Goal: Task Accomplishment & Management: Use online tool/utility

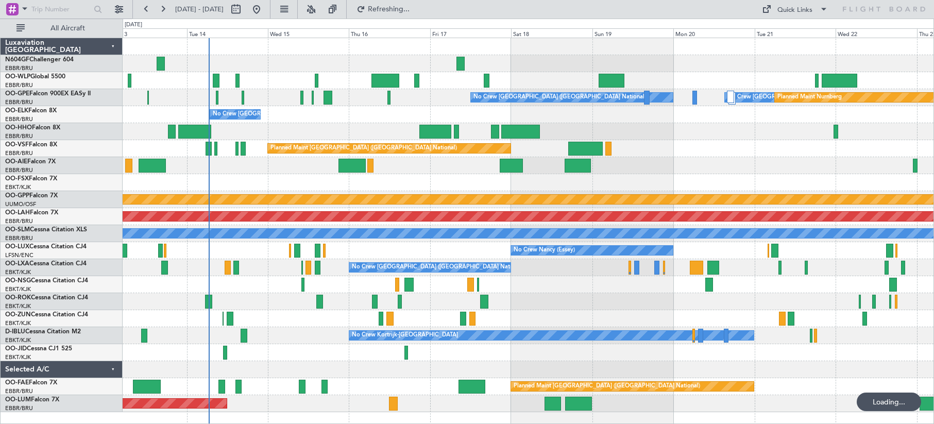
click at [437, 176] on div "No Crew [GEOGRAPHIC_DATA] ([GEOGRAPHIC_DATA] National) No Crew [GEOGRAPHIC_DATA…" at bounding box center [528, 225] width 811 height 374
click at [319, 8] on button at bounding box center [311, 9] width 16 height 16
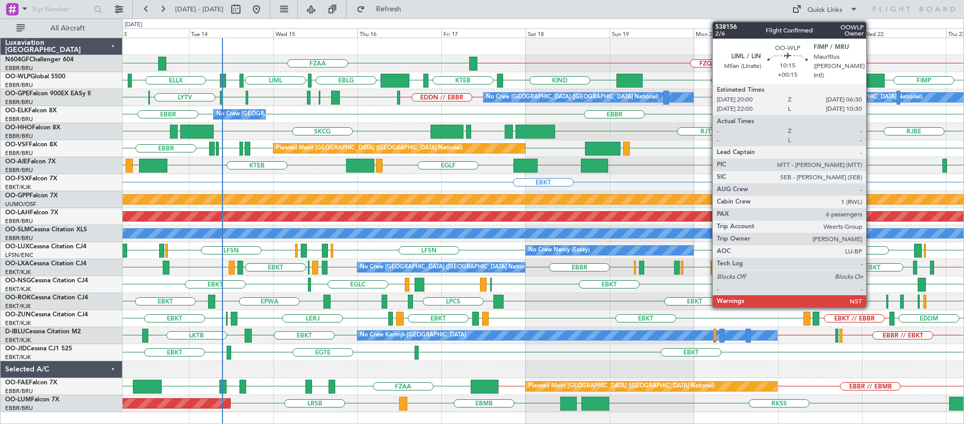
click at [871, 83] on div at bounding box center [866, 81] width 37 height 14
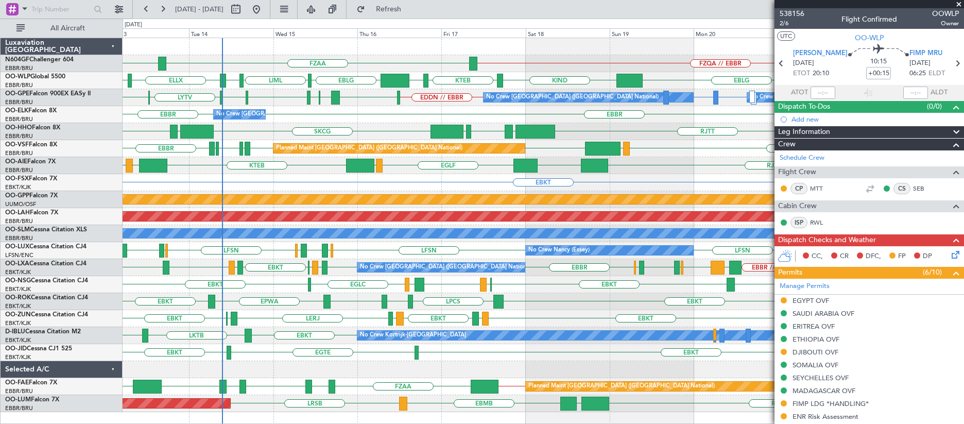
click at [933, 5] on span at bounding box center [959, 4] width 10 height 9
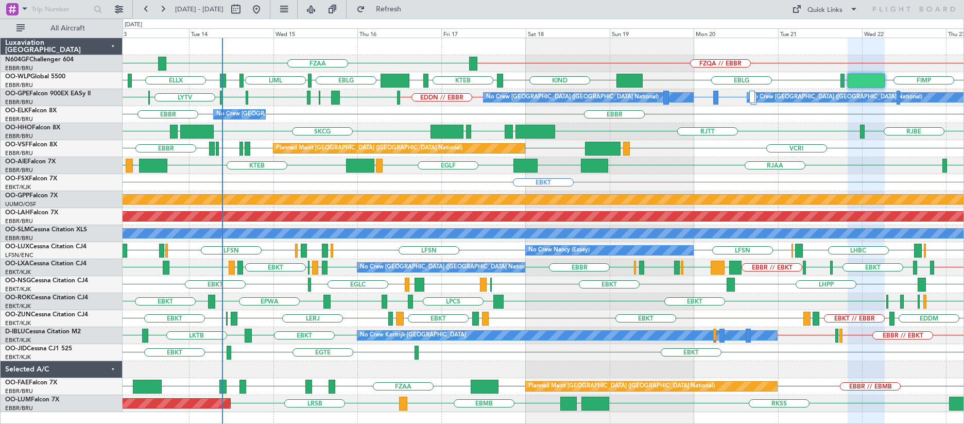
type input "0"
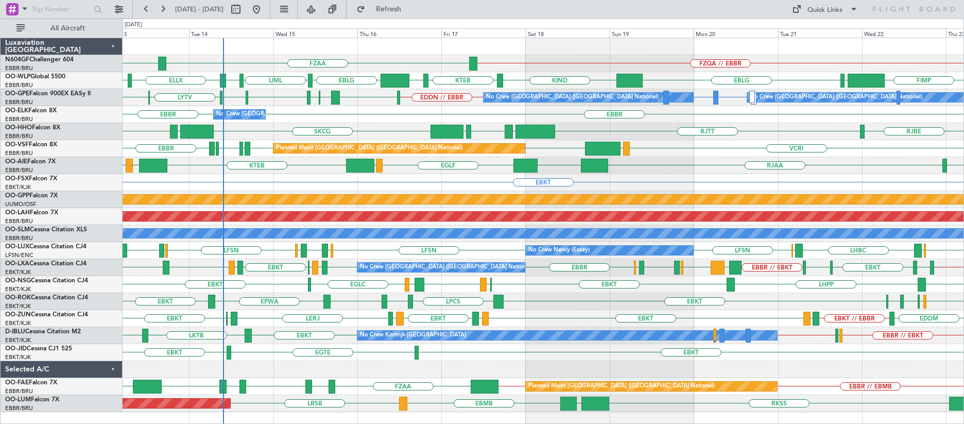
click at [956, 115] on div "EBBR EBBR No Crew Brussels (Brussels National)" at bounding box center [543, 114] width 841 height 17
